Goal: Task Accomplishment & Management: Complete application form

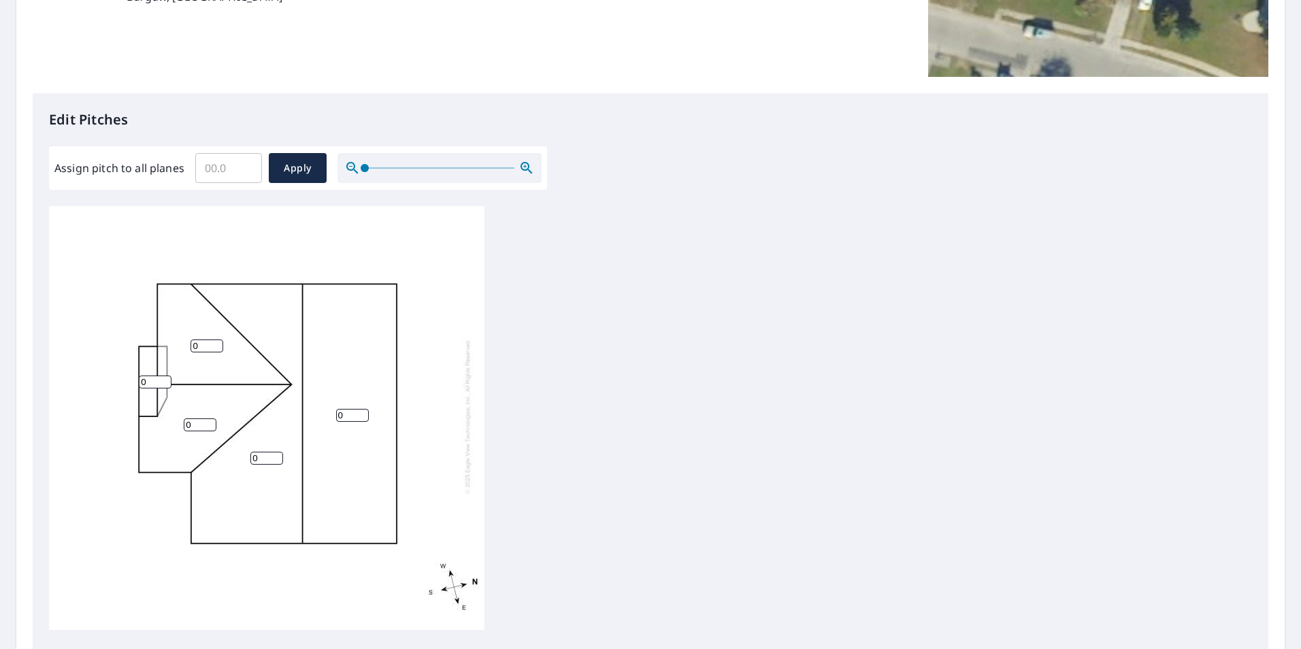
scroll to position [14, 0]
click at [190, 419] on input "0" at bounding box center [200, 425] width 33 height 13
drag, startPoint x: 195, startPoint y: 417, endPoint x: 175, endPoint y: 416, distance: 20.4
click at [175, 416] on div "0 0 0 0 0" at bounding box center [267, 416] width 436 height 427
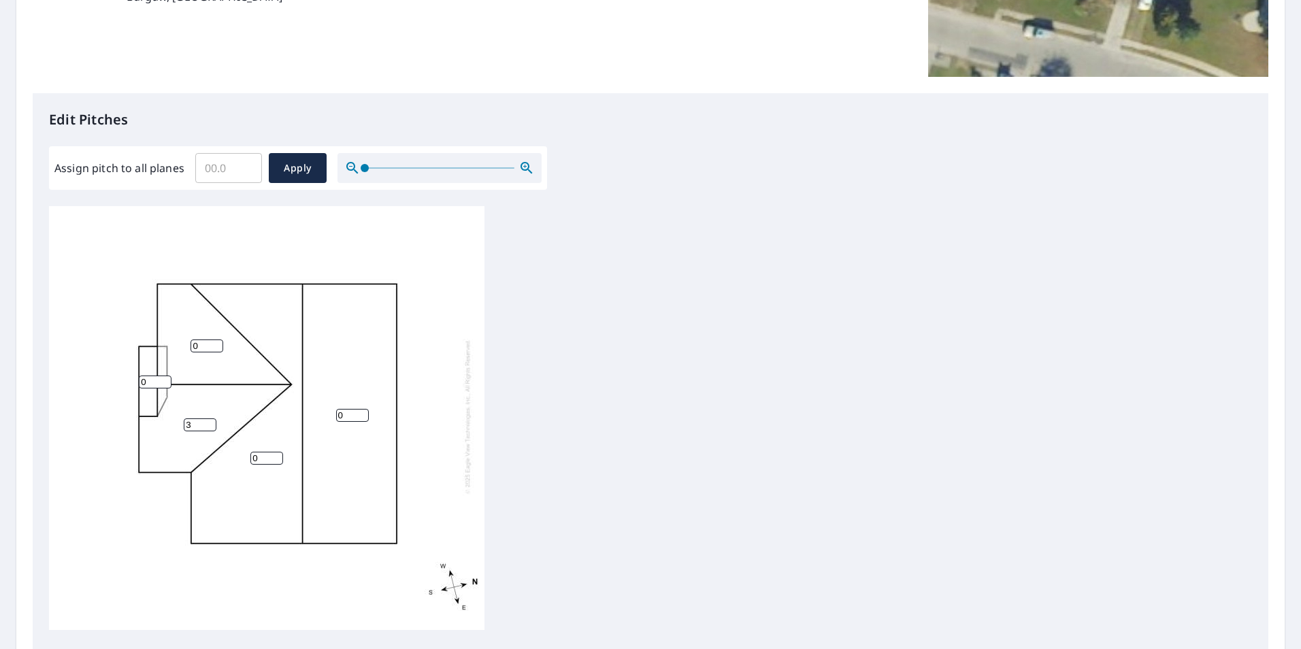
type input "3"
drag, startPoint x: 148, startPoint y: 367, endPoint x: 127, endPoint y: 368, distance: 21.1
click at [127, 368] on div "0 0 0 3 0" at bounding box center [267, 416] width 436 height 427
type input "5"
drag, startPoint x: 203, startPoint y: 336, endPoint x: 183, endPoint y: 336, distance: 19.7
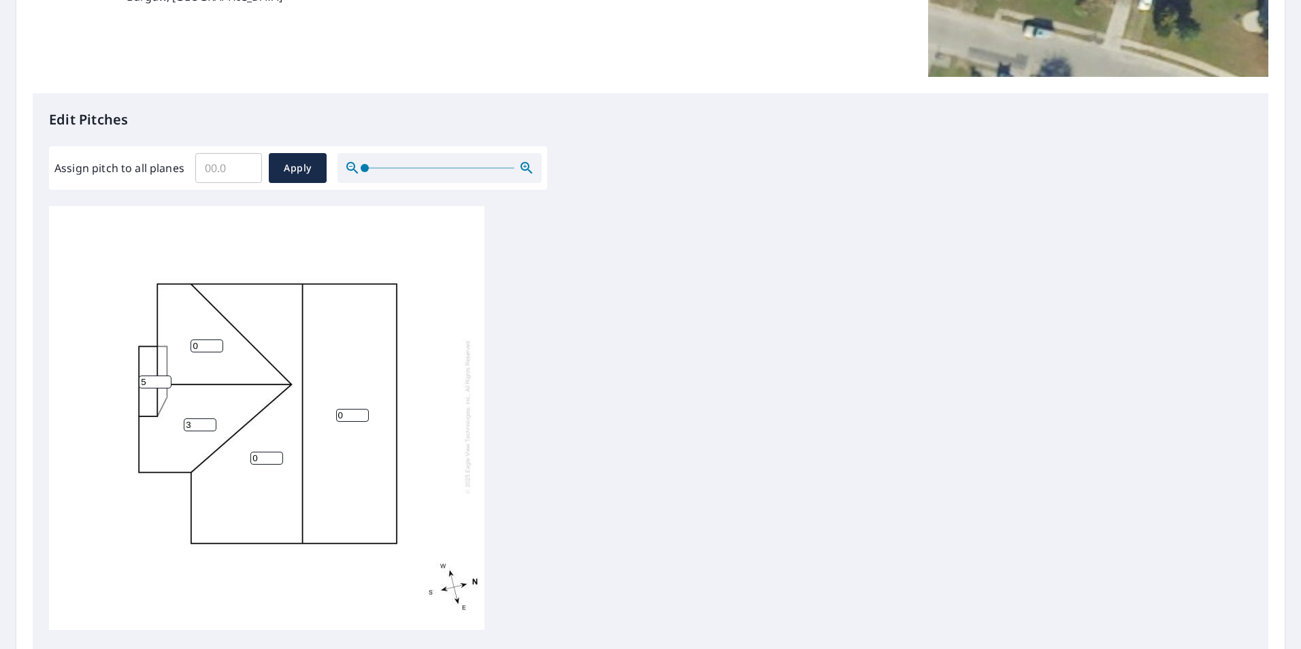
click at [183, 336] on div "0 0 0 3 5" at bounding box center [267, 416] width 436 height 427
drag, startPoint x: 204, startPoint y: 336, endPoint x: 178, endPoint y: 336, distance: 26.6
click at [178, 336] on div "0 0 5 3 5" at bounding box center [267, 416] width 436 height 427
type input "6"
drag, startPoint x: 202, startPoint y: 411, endPoint x: 169, endPoint y: 416, distance: 33.0
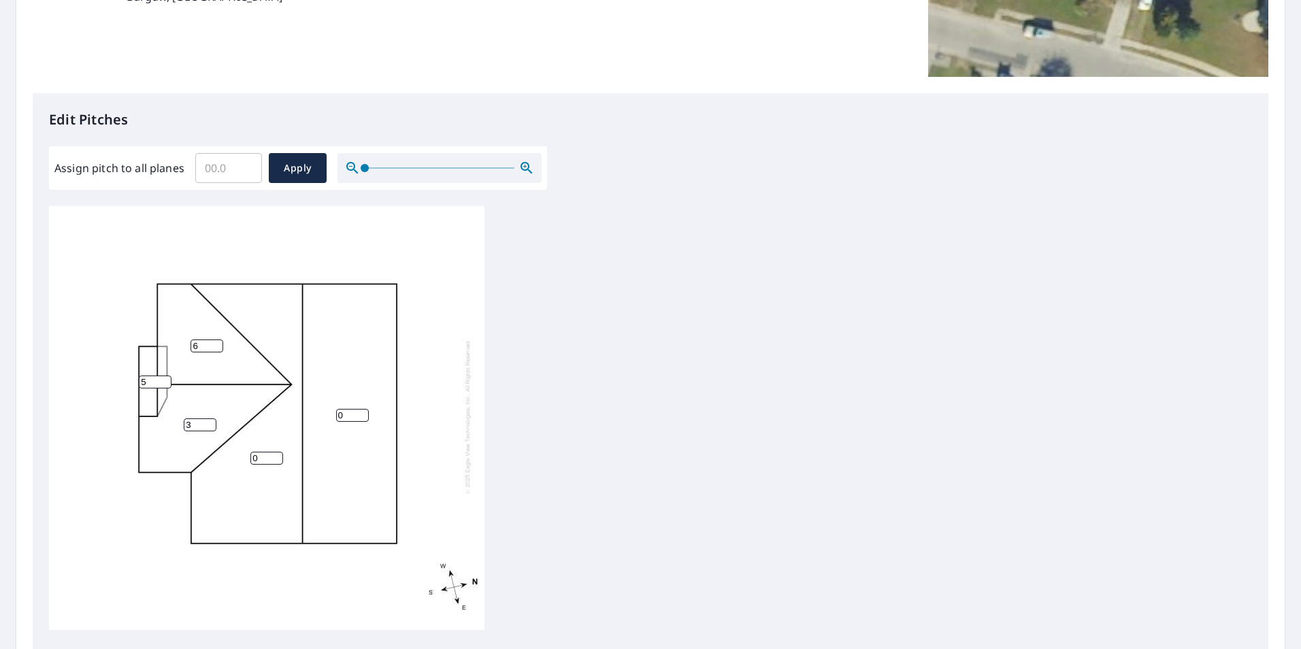
click at [169, 416] on div "0 0 6 3 5" at bounding box center [267, 416] width 436 height 427
type input "6"
drag, startPoint x: 155, startPoint y: 370, endPoint x: 133, endPoint y: 370, distance: 21.8
click at [114, 368] on div "0 0 6 6 5" at bounding box center [267, 416] width 436 height 427
type input "6"
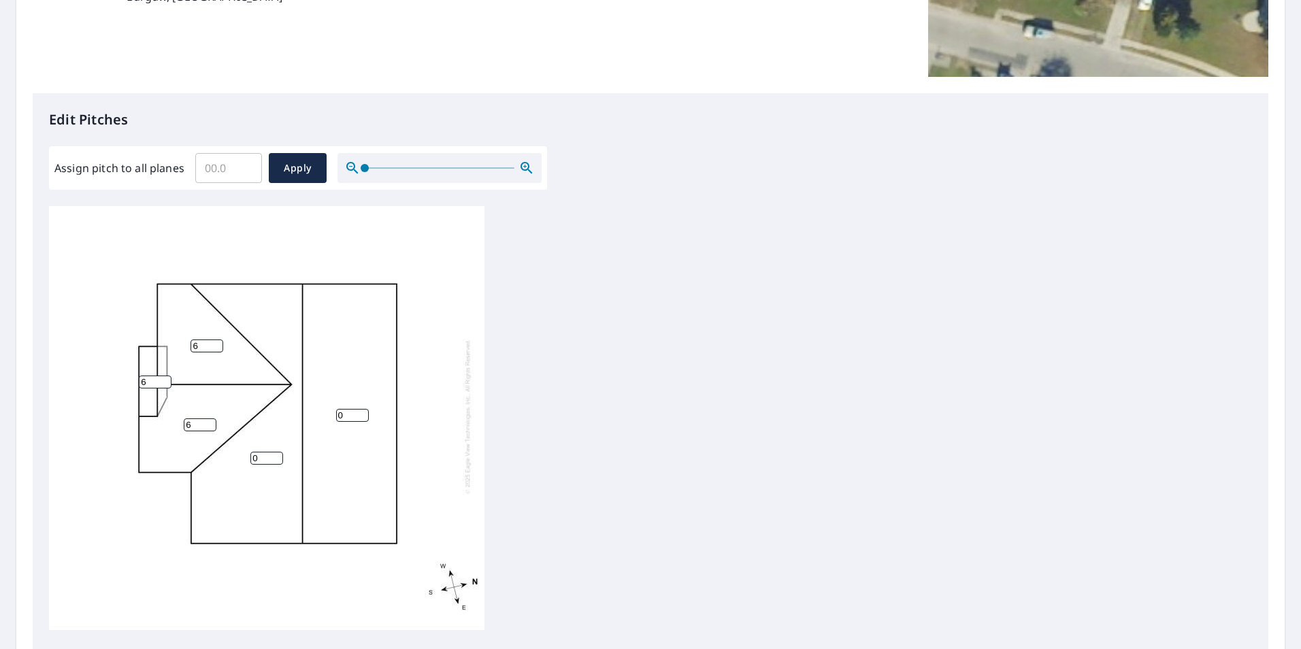
drag, startPoint x: 266, startPoint y: 449, endPoint x: 242, endPoint y: 451, distance: 23.9
click at [242, 451] on div "0 0 6 6 6" at bounding box center [267, 416] width 436 height 427
type input "5"
drag, startPoint x: 348, startPoint y: 405, endPoint x: 319, endPoint y: 404, distance: 29.3
click at [319, 404] on div "0 5 6 6 6" at bounding box center [267, 416] width 436 height 427
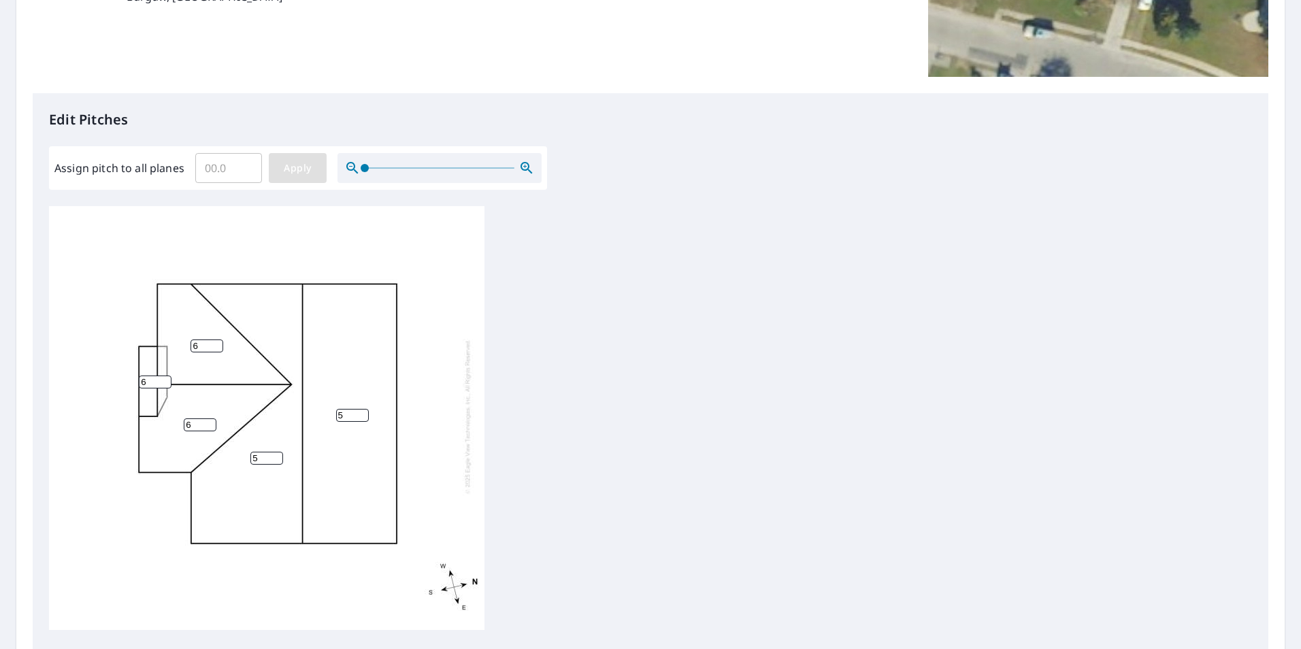
type input "5"
click at [297, 172] on span "Apply" at bounding box center [298, 168] width 36 height 17
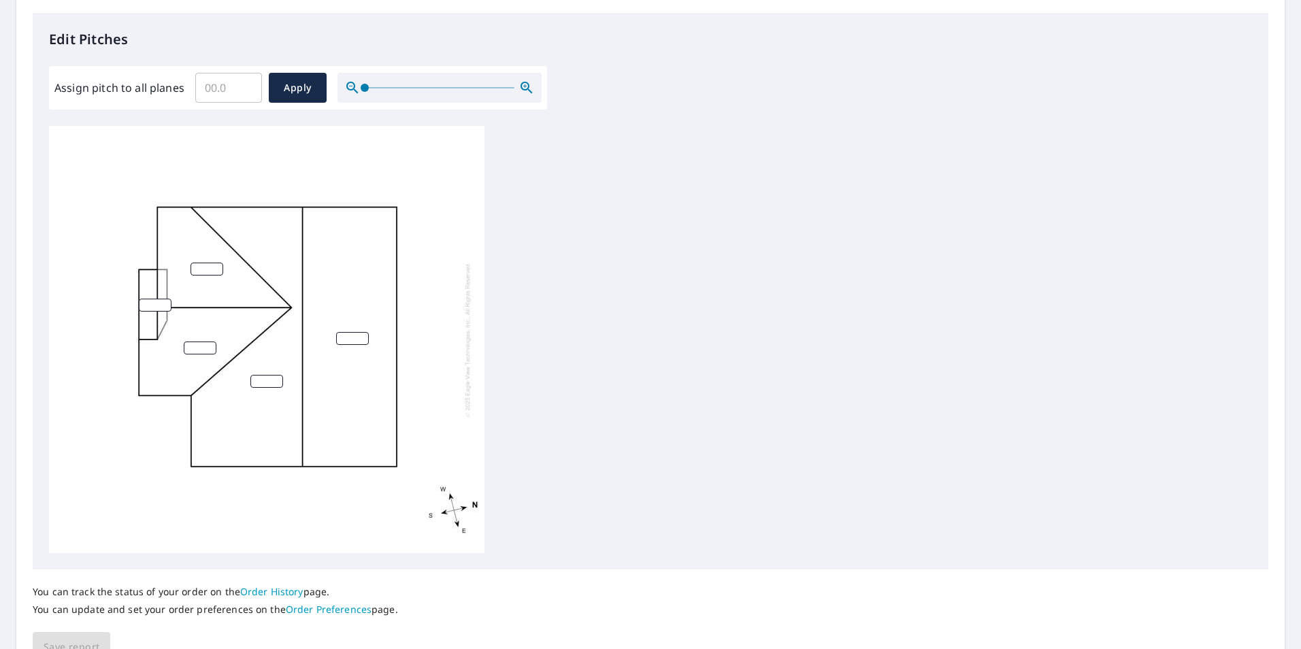
scroll to position [360, 0]
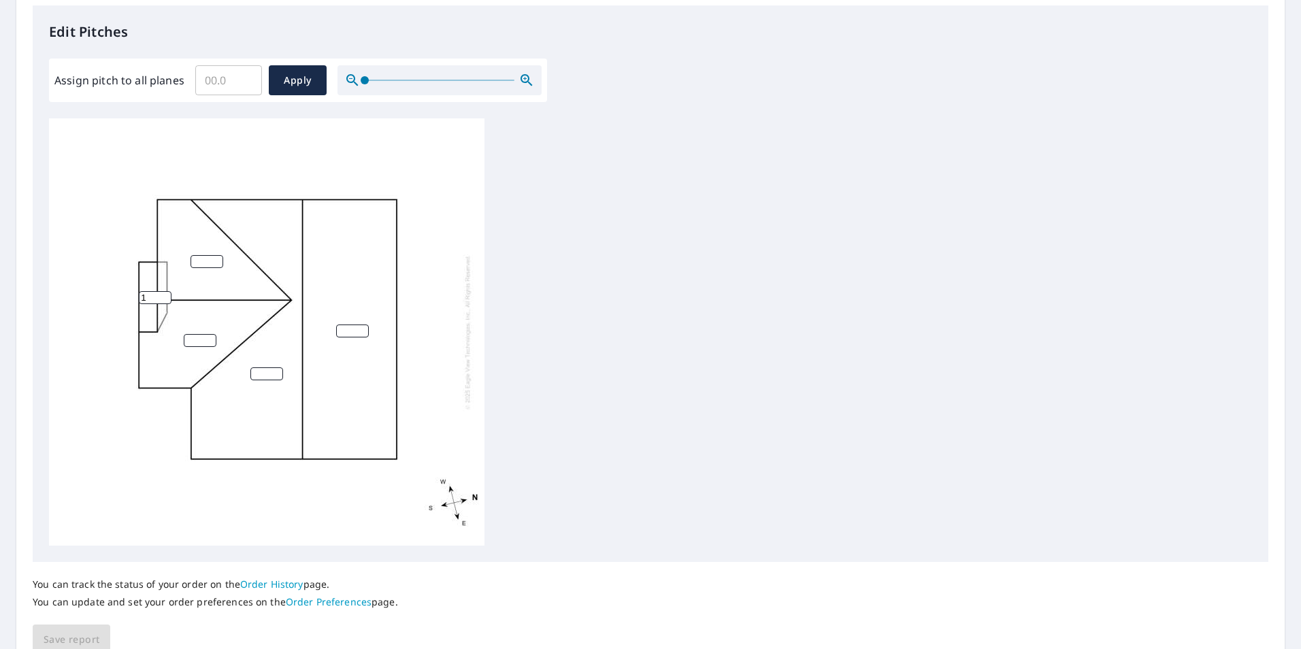
click at [162, 296] on input "1" at bounding box center [155, 297] width 33 height 13
drag, startPoint x: 158, startPoint y: 298, endPoint x: 129, endPoint y: 299, distance: 28.6
click at [129, 299] on div "1" at bounding box center [267, 331] width 436 height 427
type input "6"
click at [204, 260] on input "number" at bounding box center [207, 261] width 33 height 13
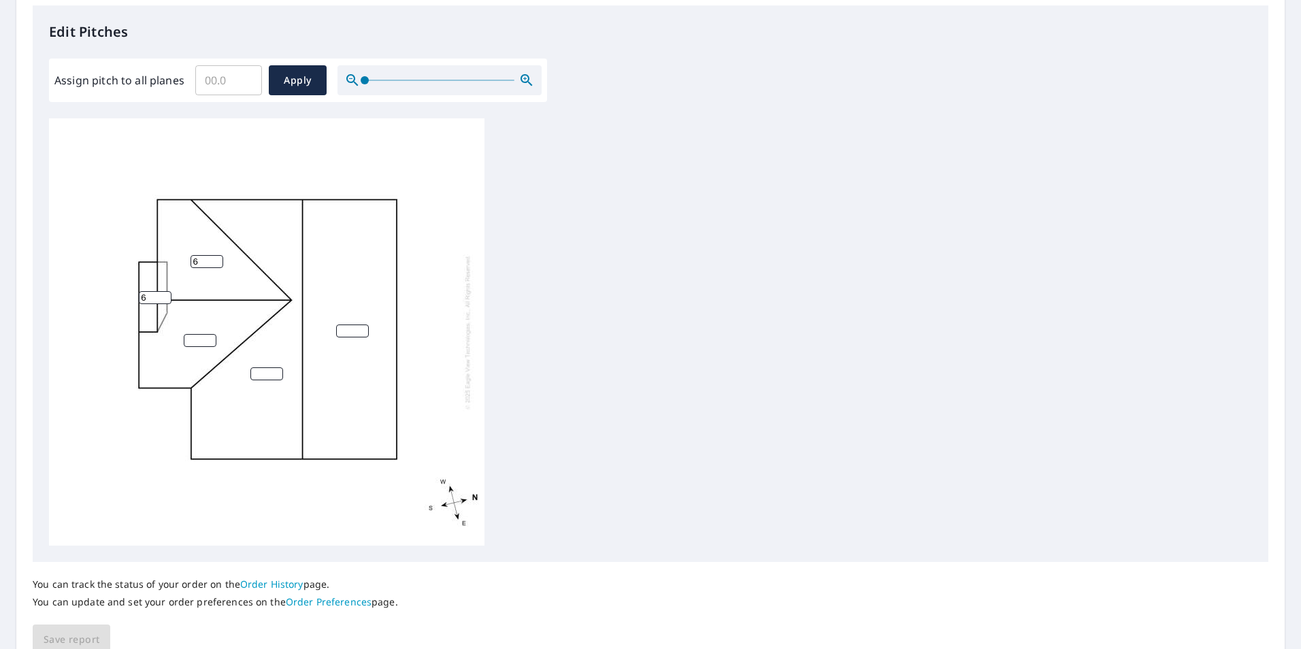
type input "6"
click at [203, 342] on input "0" at bounding box center [200, 340] width 33 height 13
type input "06"
click at [258, 374] on input "number" at bounding box center [266, 374] width 33 height 13
type input "5"
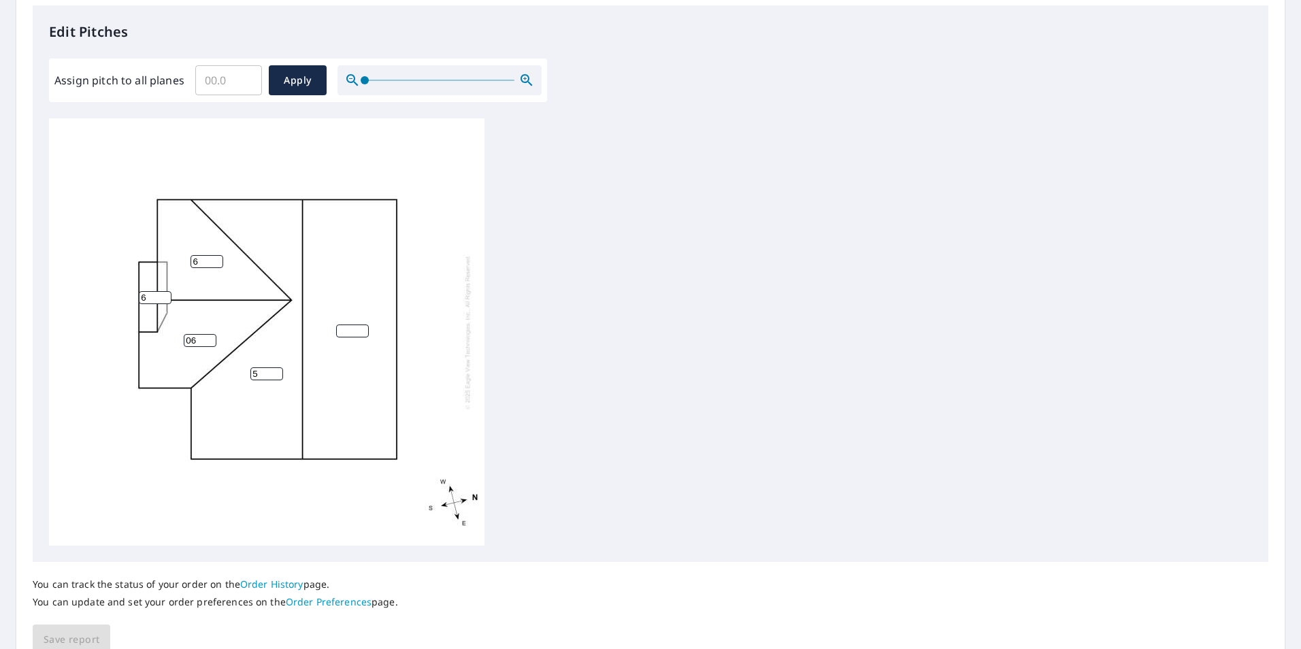
click at [345, 330] on input "number" at bounding box center [352, 331] width 33 height 13
type input "5"
click at [78, 630] on button "Save report" at bounding box center [72, 640] width 78 height 31
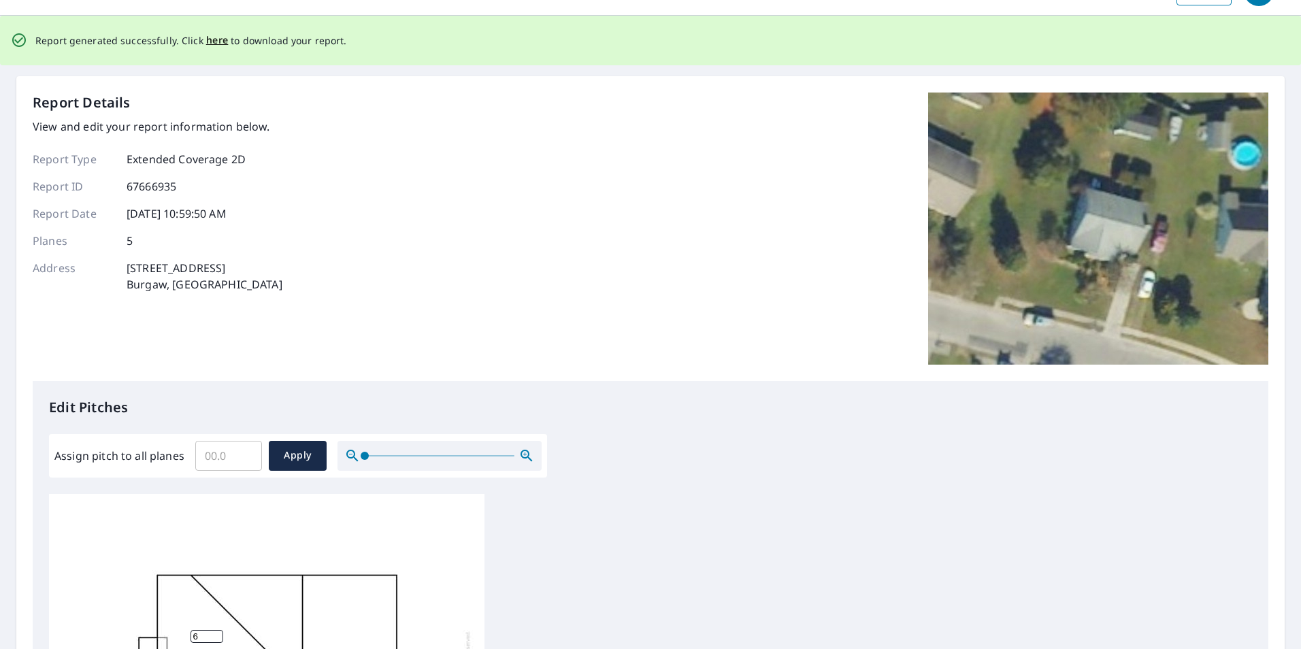
scroll to position [0, 0]
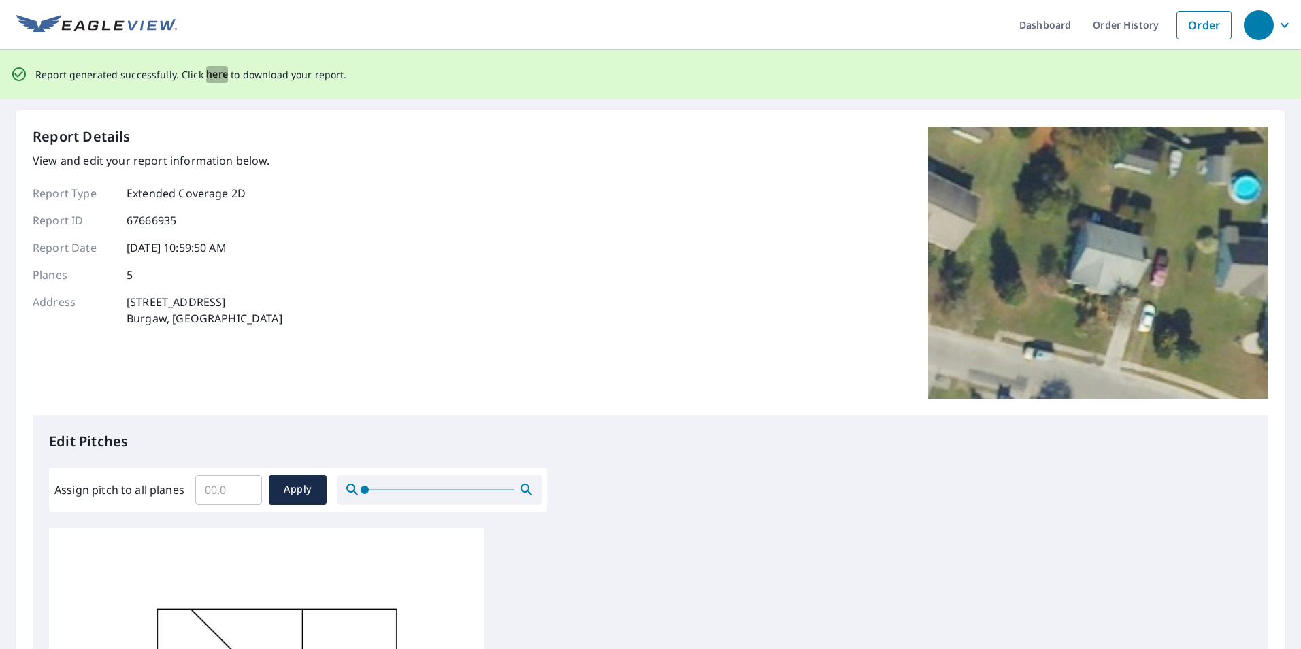
click at [208, 67] on span "here" at bounding box center [217, 74] width 22 height 17
